Goal: Information Seeking & Learning: Learn about a topic

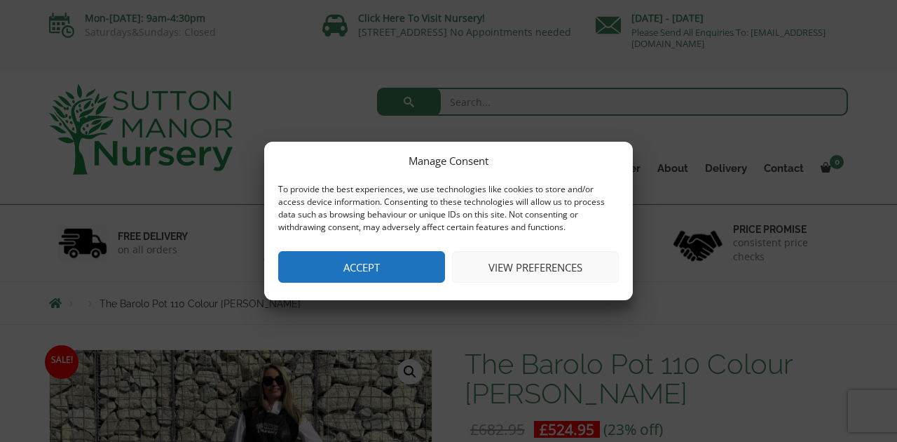
click at [383, 272] on button "Accept" at bounding box center [361, 267] width 167 height 32
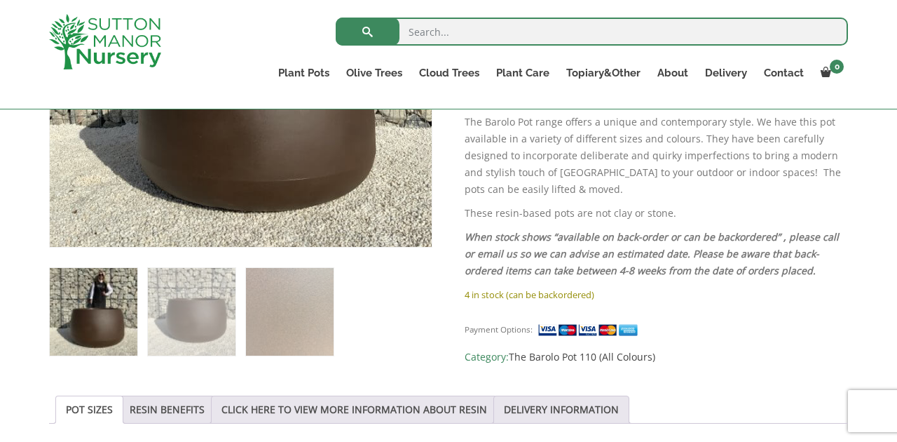
scroll to position [462, 0]
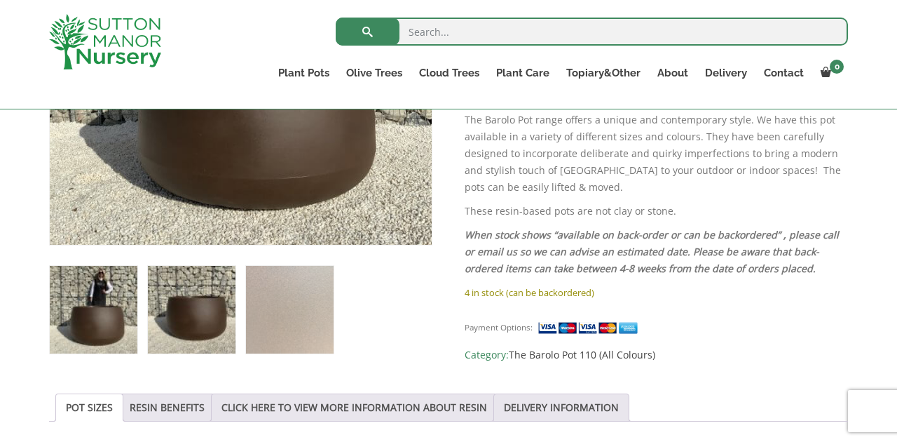
click at [168, 284] on img at bounding box center [192, 310] width 88 height 88
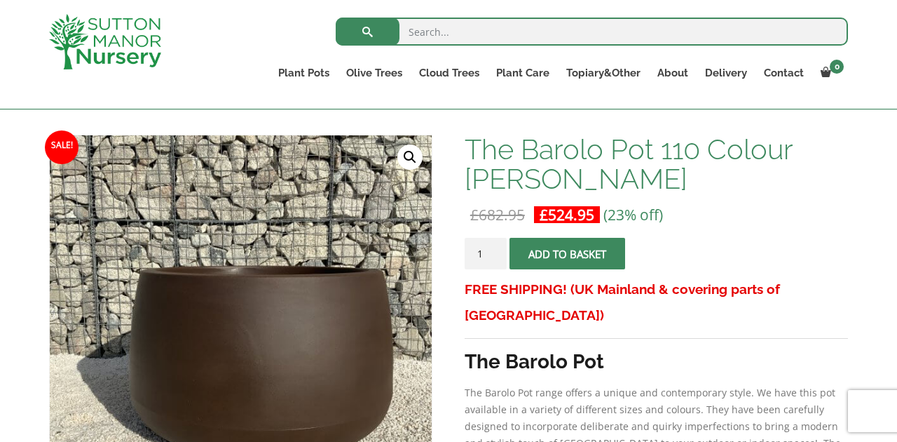
scroll to position [179, 0]
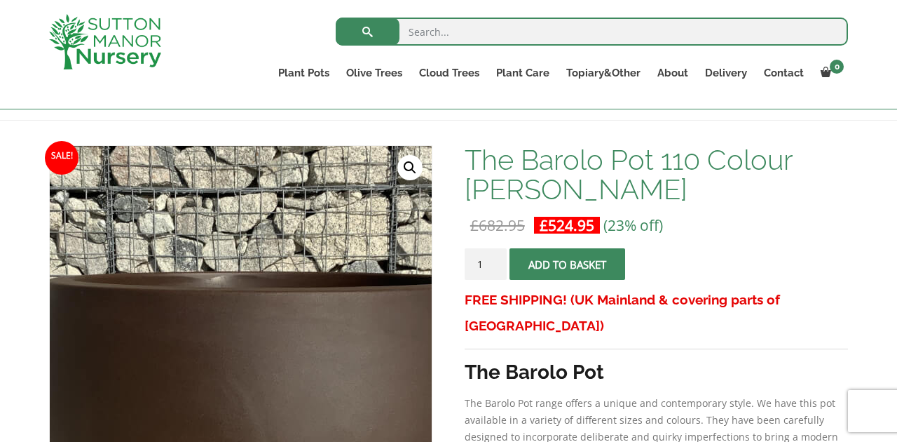
drag, startPoint x: 264, startPoint y: 283, endPoint x: 11, endPoint y: 240, distance: 256.0
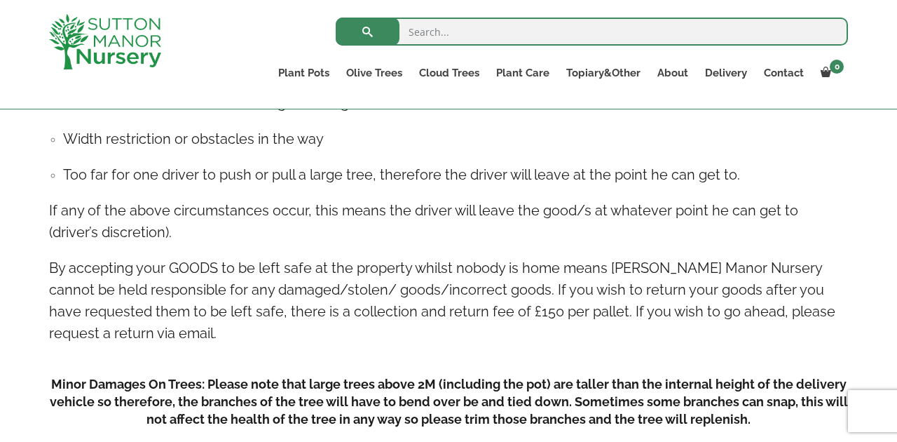
scroll to position [2905, 0]
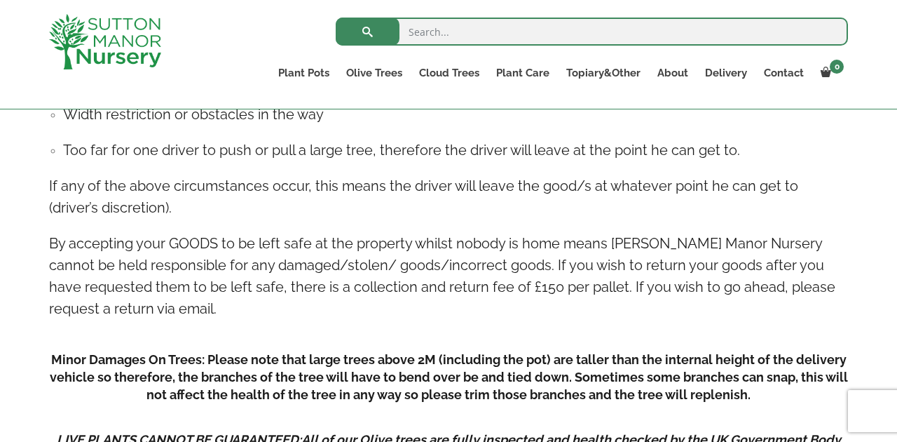
click at [431, 26] on input "search" at bounding box center [592, 32] width 512 height 28
type input "barolo"
click at [367, 32] on button "submit" at bounding box center [368, 32] width 64 height 28
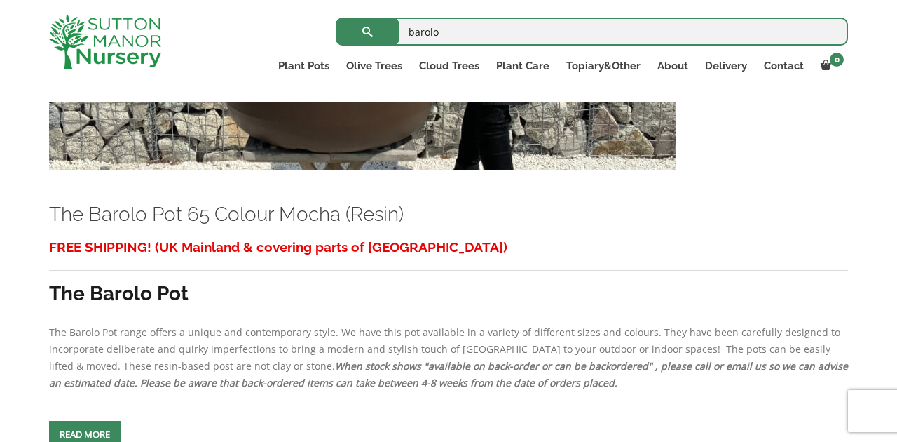
scroll to position [2380, 0]
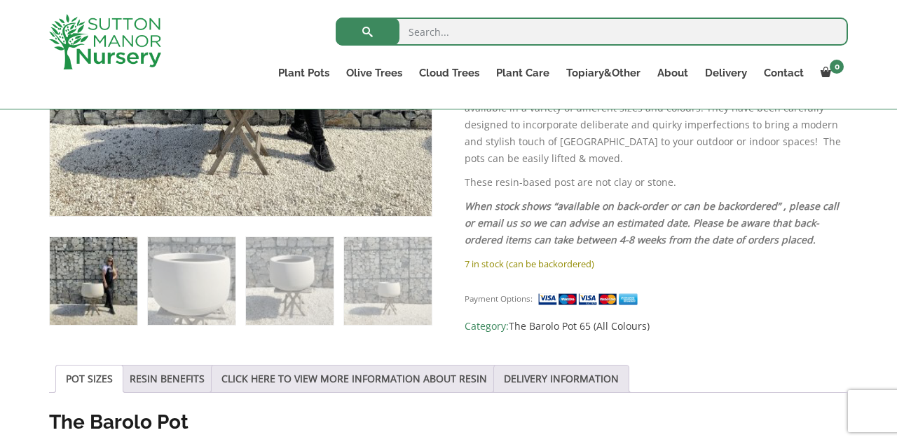
scroll to position [496, 0]
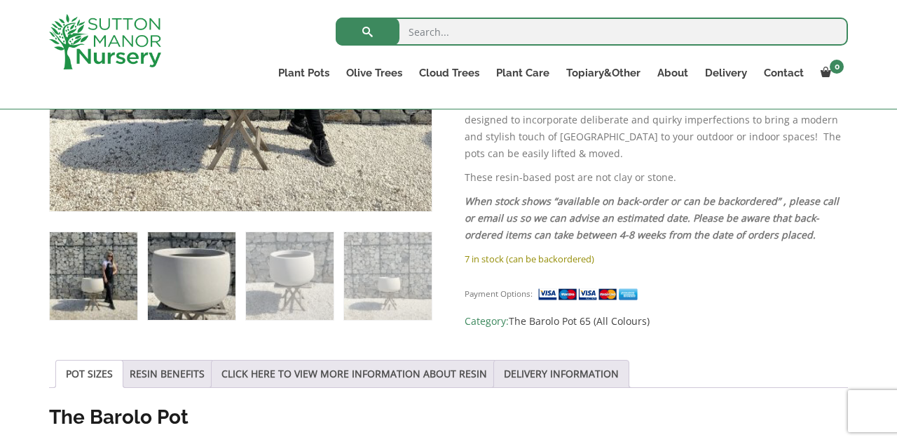
click at [182, 258] on img at bounding box center [192, 276] width 88 height 88
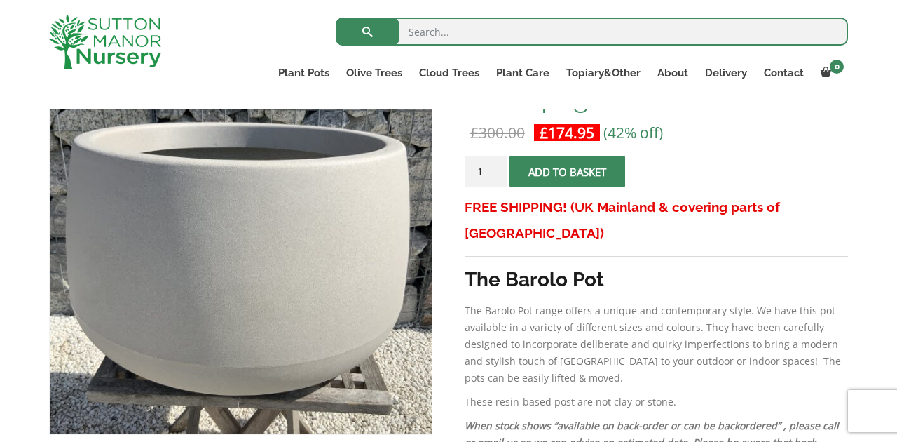
scroll to position [277, 0]
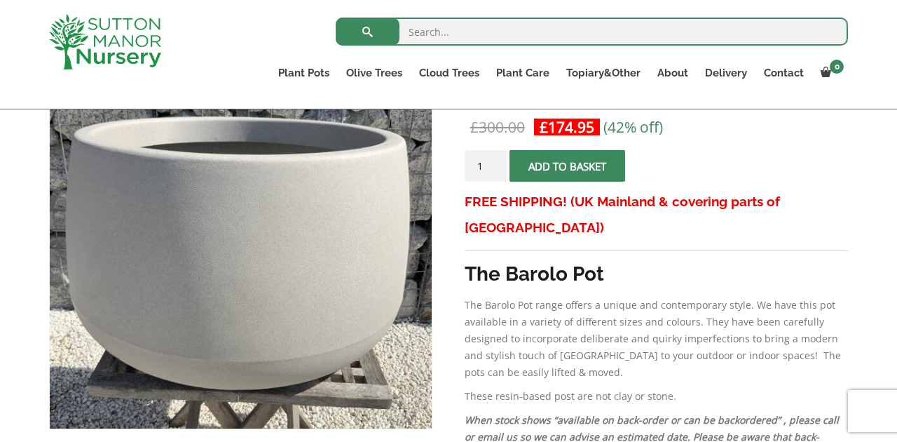
click at [330, 187] on img at bounding box center [241, 239] width 382 height 382
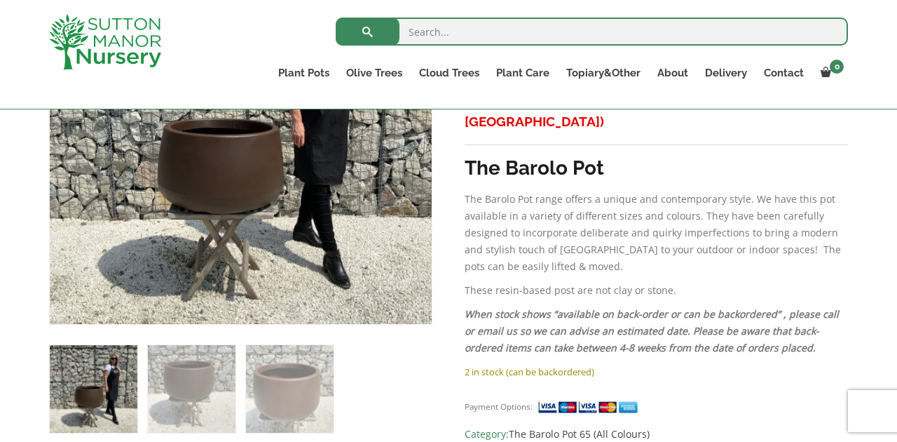
scroll to position [399, 0]
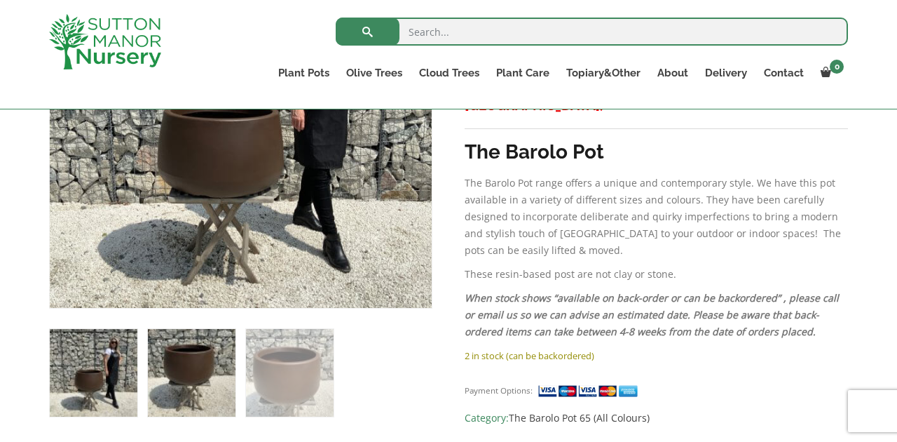
click at [191, 396] on img at bounding box center [192, 373] width 88 height 88
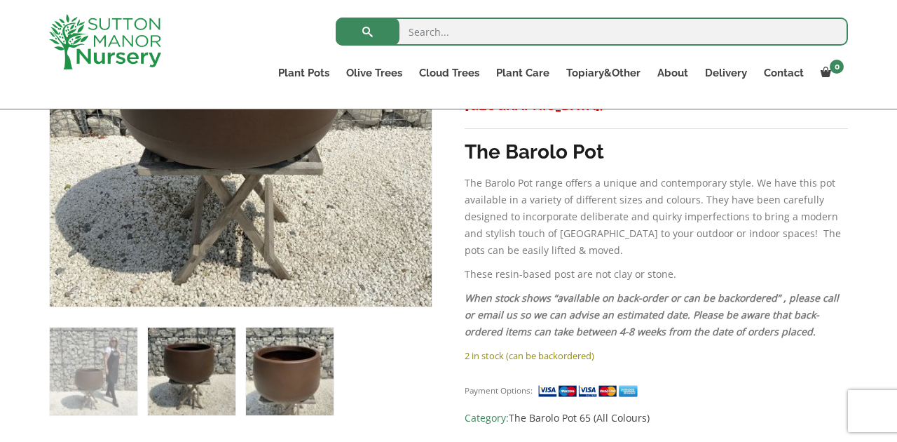
click at [266, 381] on img at bounding box center [290, 371] width 88 height 88
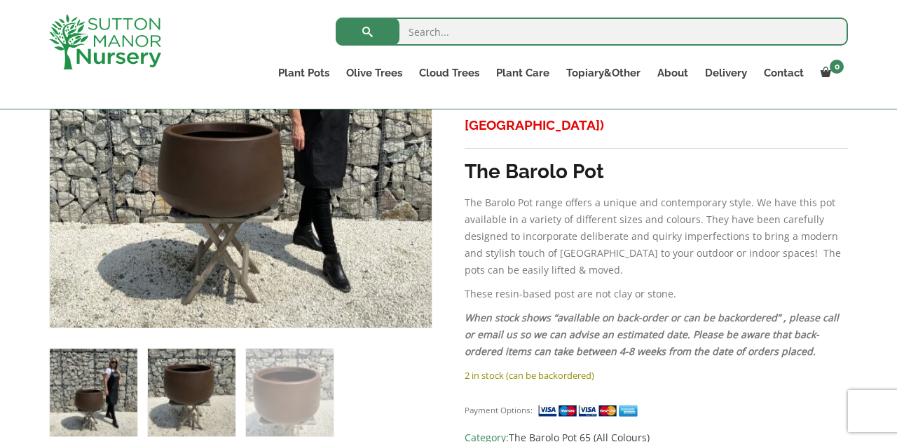
scroll to position [413, 0]
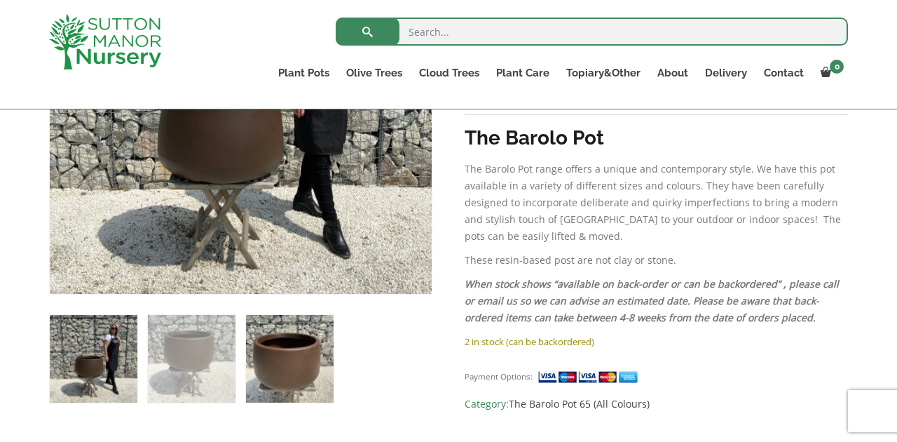
click at [305, 362] on img at bounding box center [290, 359] width 88 height 88
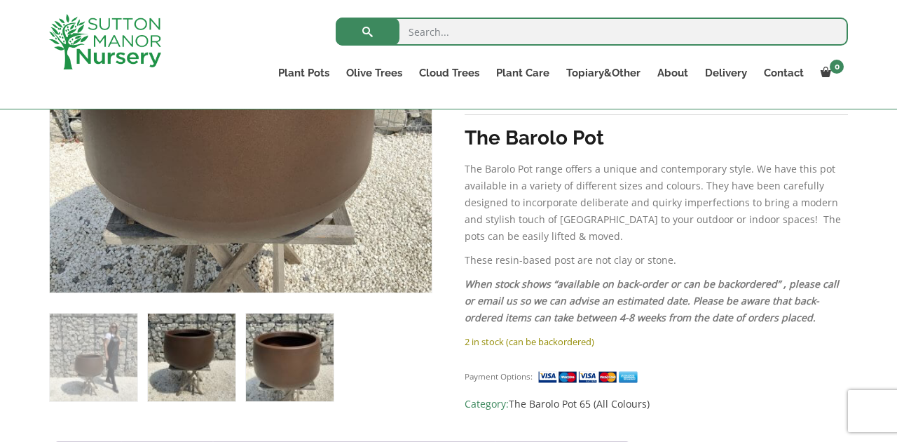
click at [222, 361] on img at bounding box center [192, 357] width 88 height 88
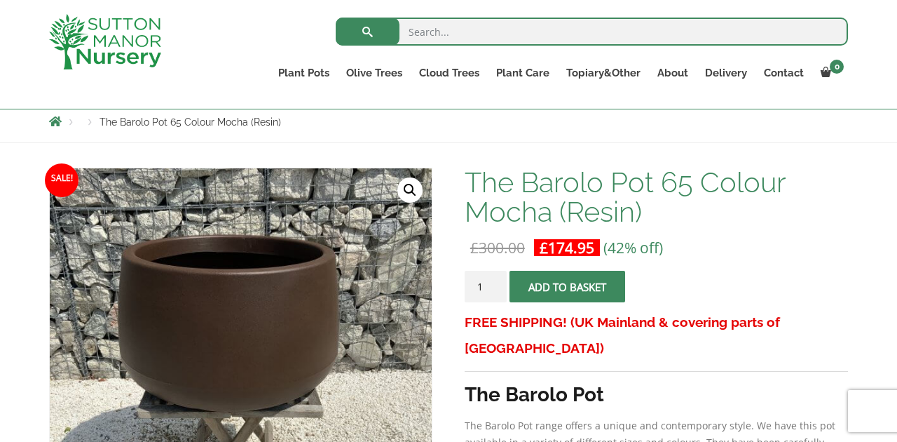
scroll to position [167, 0]
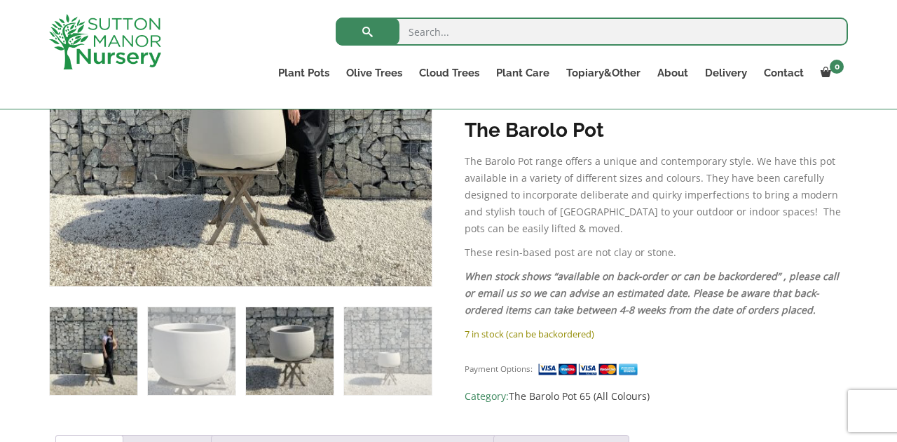
click at [318, 339] on img at bounding box center [290, 351] width 88 height 88
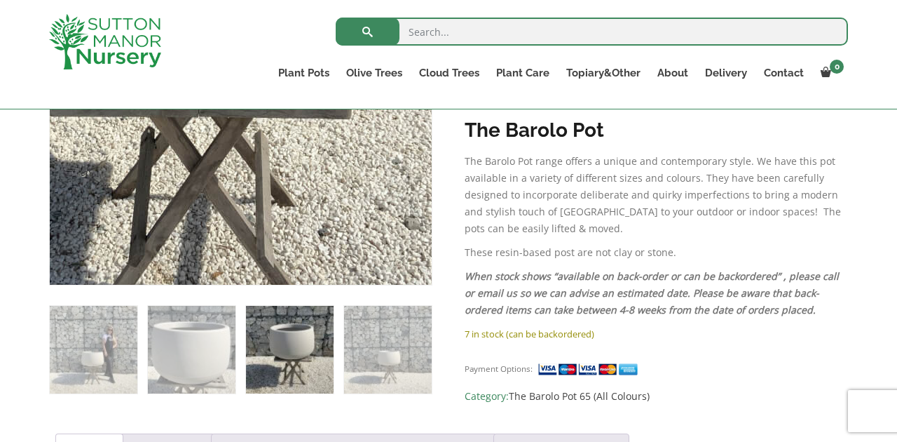
scroll to position [426, 0]
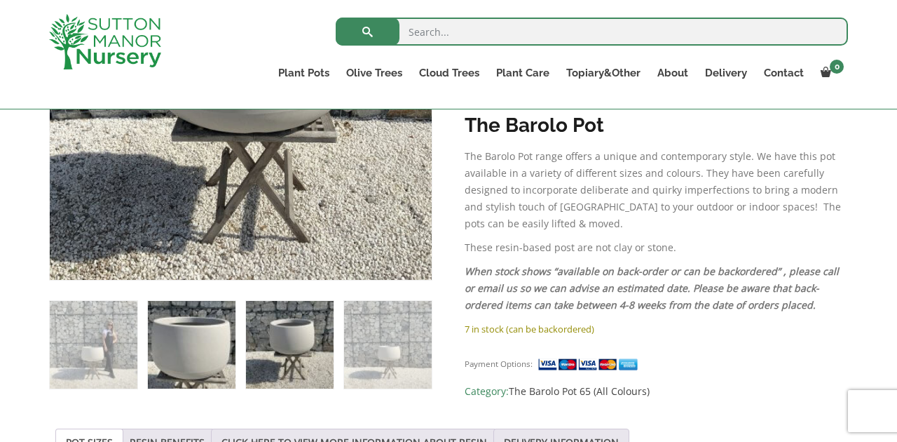
click at [213, 339] on img at bounding box center [192, 345] width 88 height 88
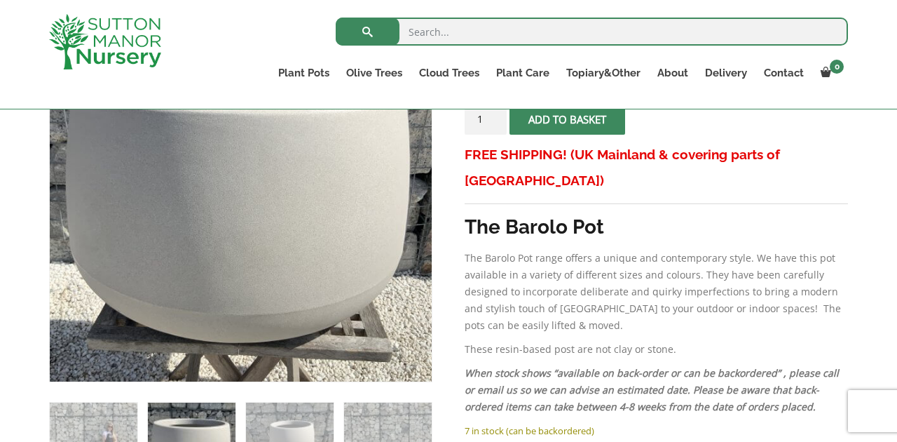
scroll to position [323, 0]
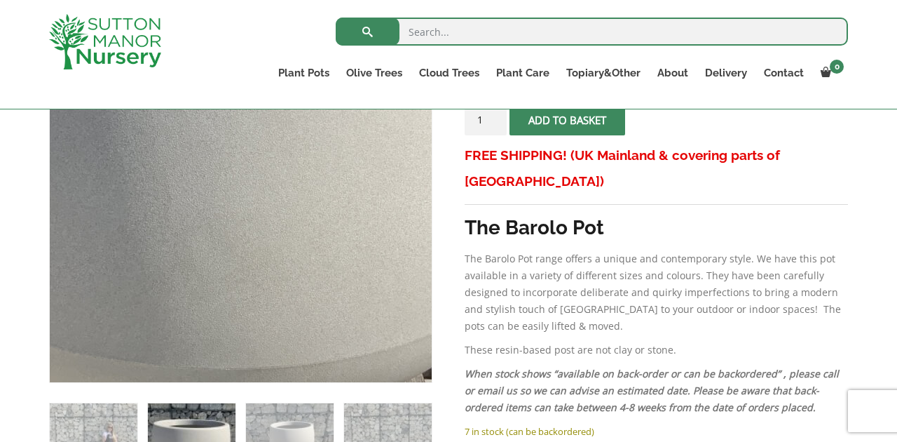
drag, startPoint x: 276, startPoint y: 252, endPoint x: 121, endPoint y: 191, distance: 166.8
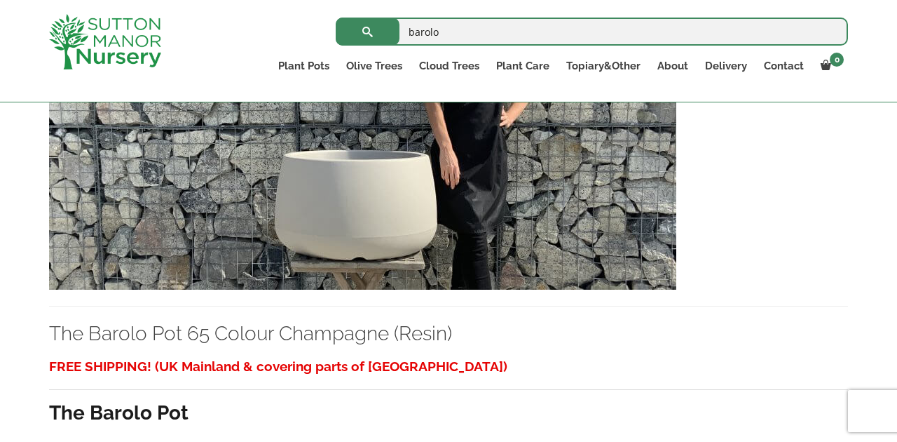
scroll to position [421, 0]
